Goal: Manage account settings

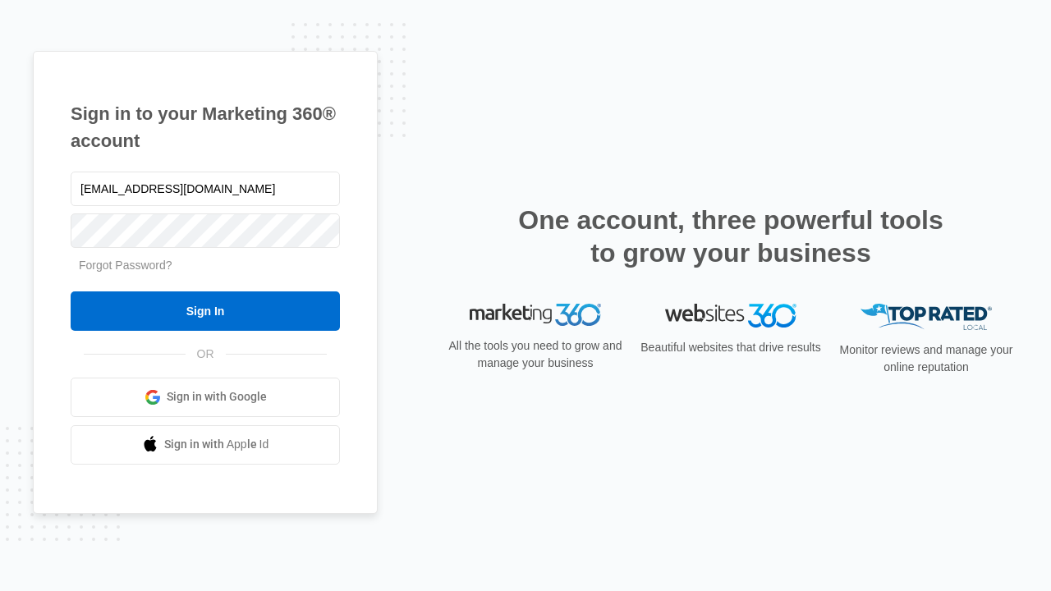
type input "[EMAIL_ADDRESS][DOMAIN_NAME]"
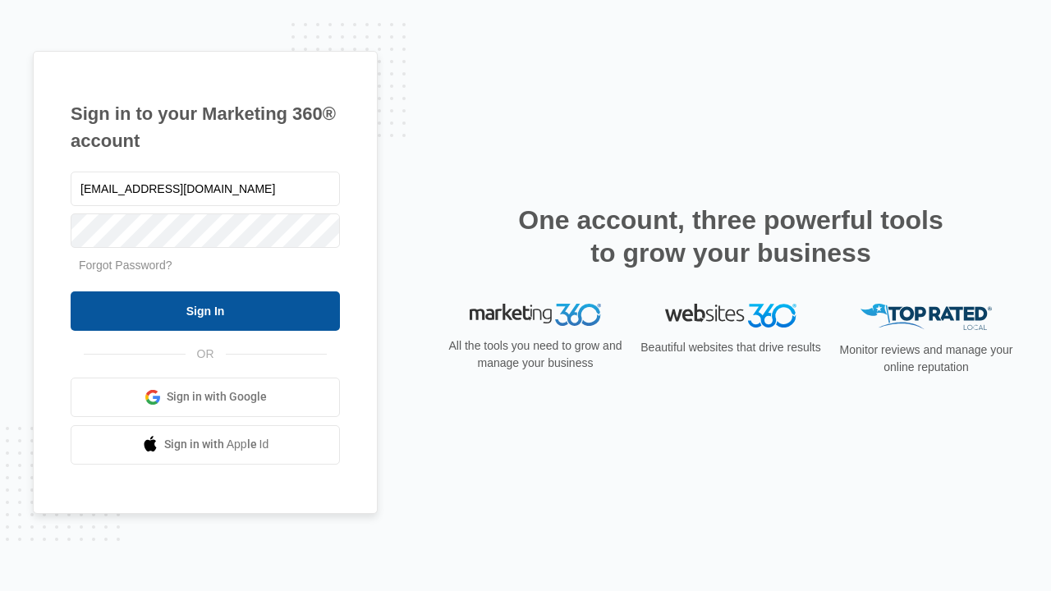
click at [205, 310] on input "Sign In" at bounding box center [205, 310] width 269 height 39
